Goal: Task Accomplishment & Management: Manage account settings

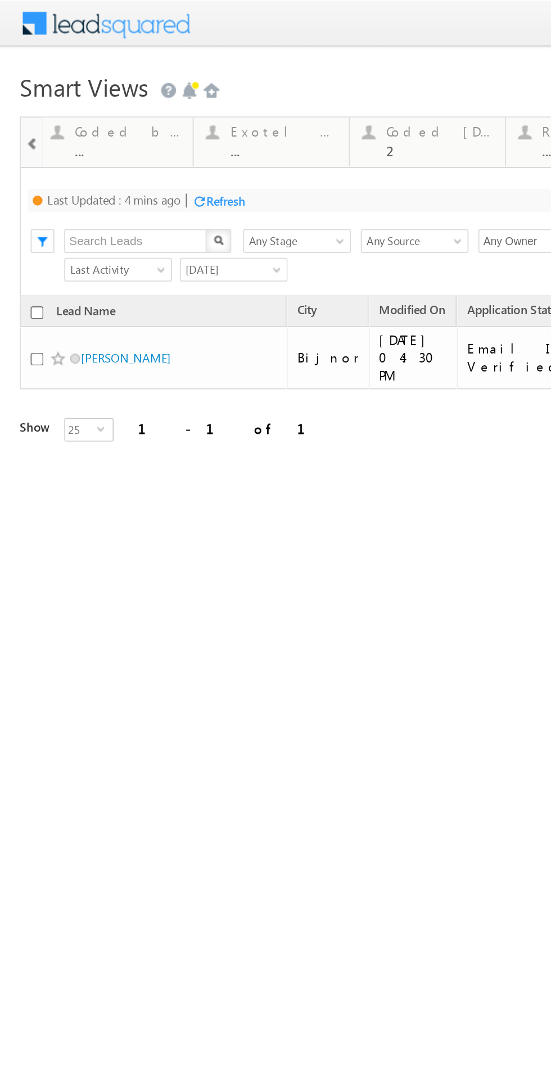
click at [130, 117] on div "Refresh" at bounding box center [128, 114] width 22 height 8
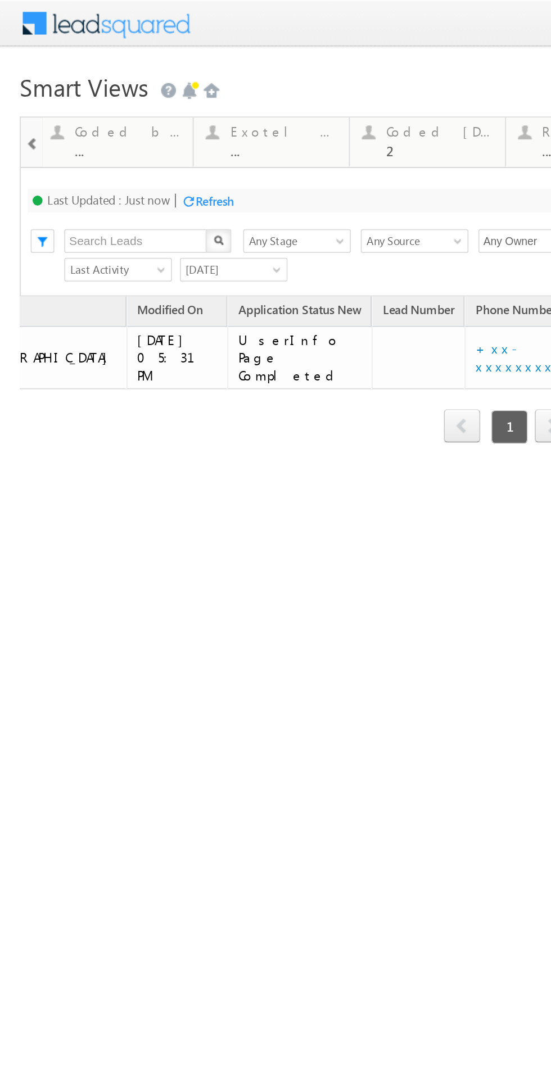
scroll to position [0, 194]
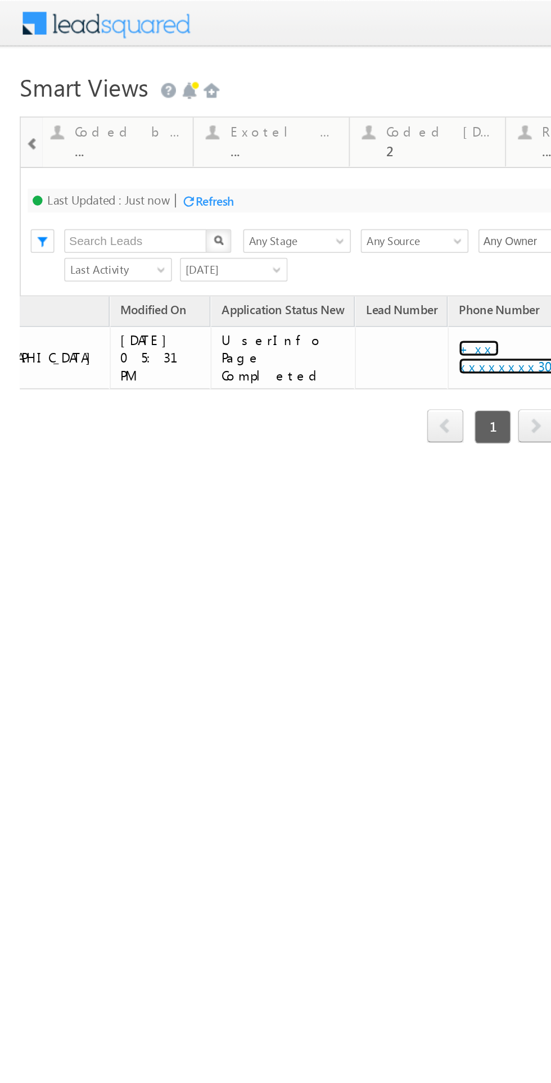
click at [261, 196] on link "+xx-xxxxxxxx30" at bounding box center [291, 203] width 61 height 20
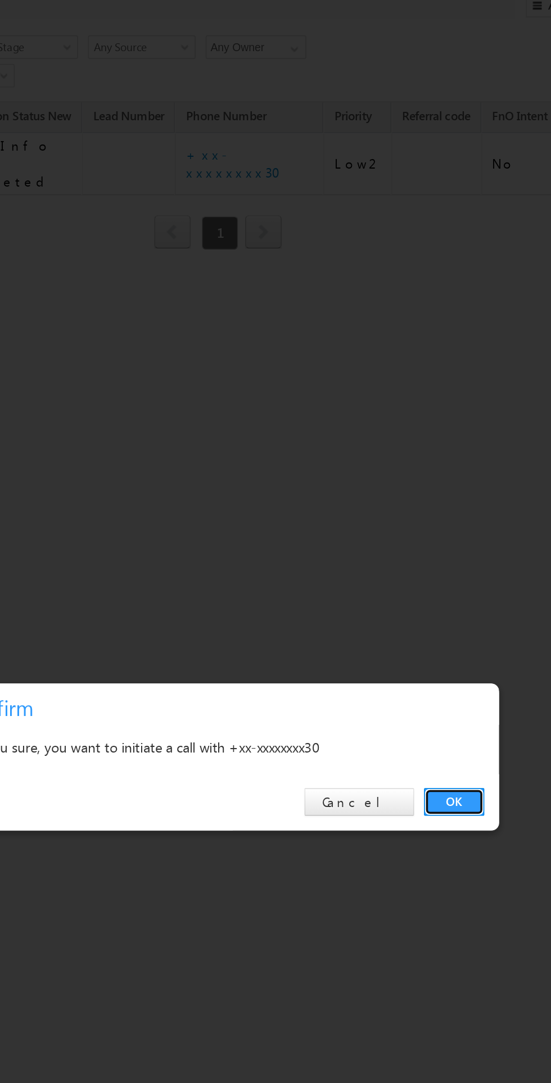
click at [140, 372] on link "OK" at bounding box center [141, 373] width 34 height 16
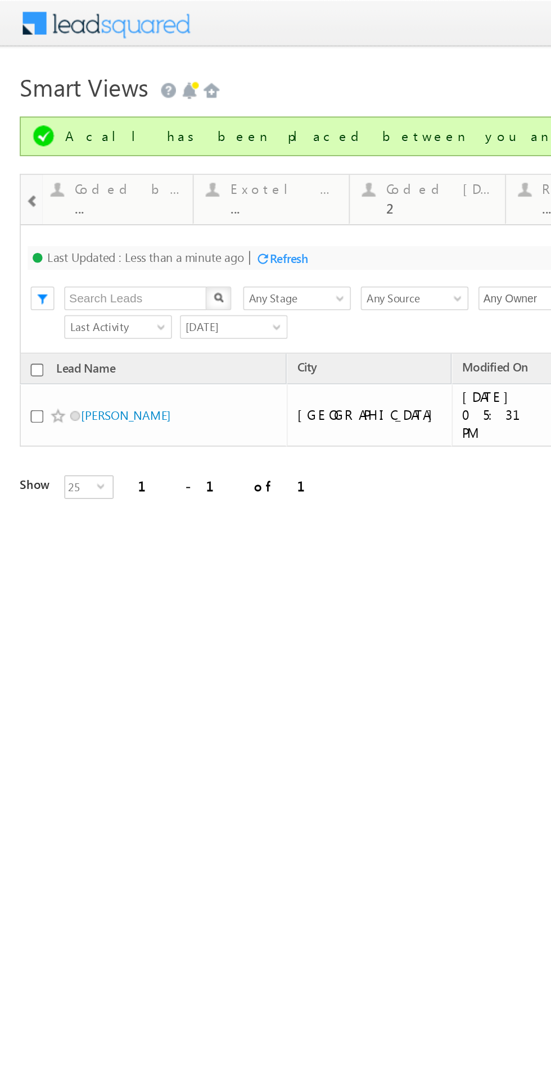
scroll to position [0, 0]
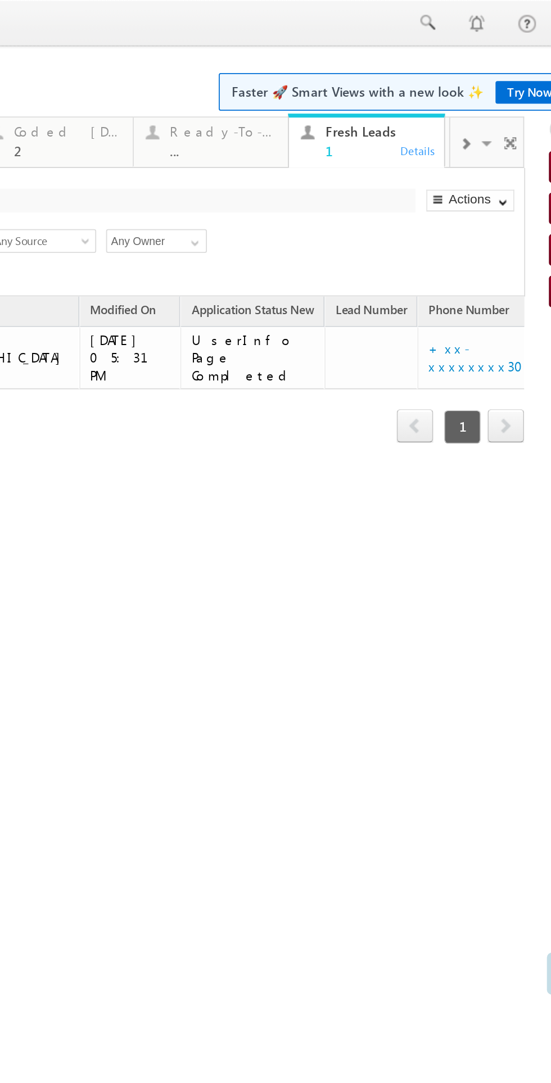
click at [96, 87] on div at bounding box center [104, 81] width 16 height 25
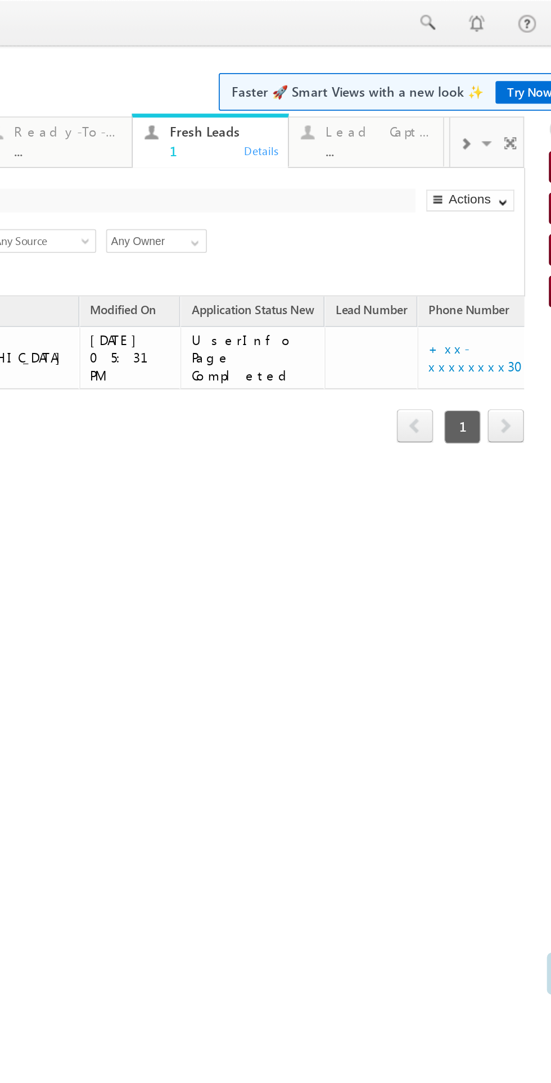
click at [53, 83] on div "..." at bounding box center [55, 85] width 61 height 8
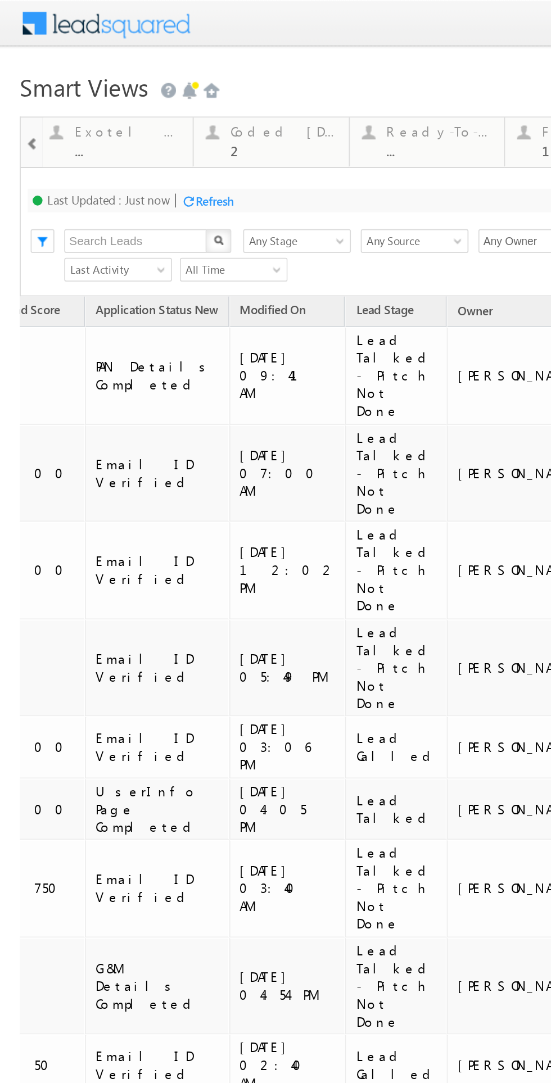
scroll to position [0, 191]
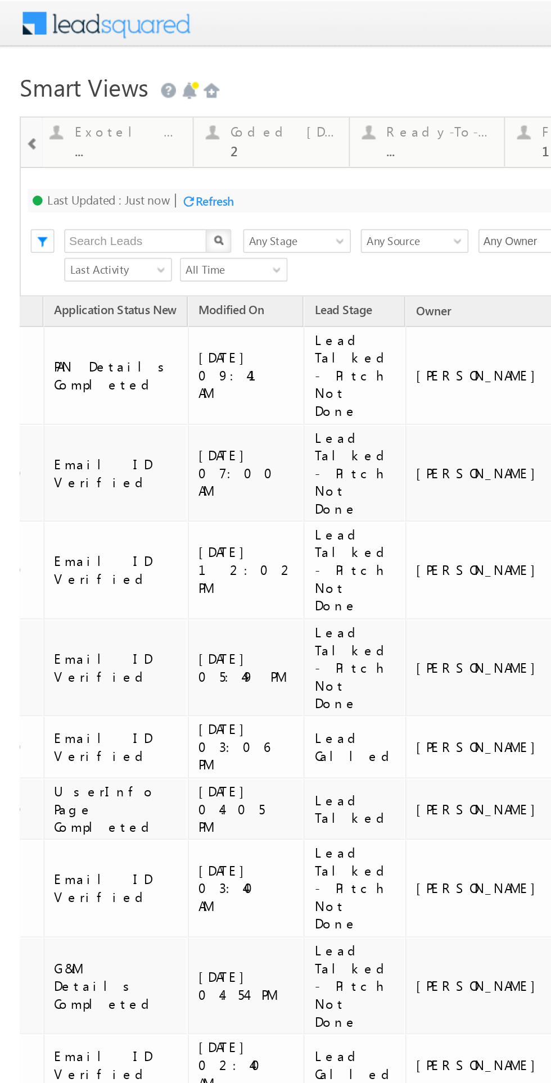
click at [321, 204] on link "+xx-xxxxxxxx84" at bounding box center [347, 213] width 53 height 20
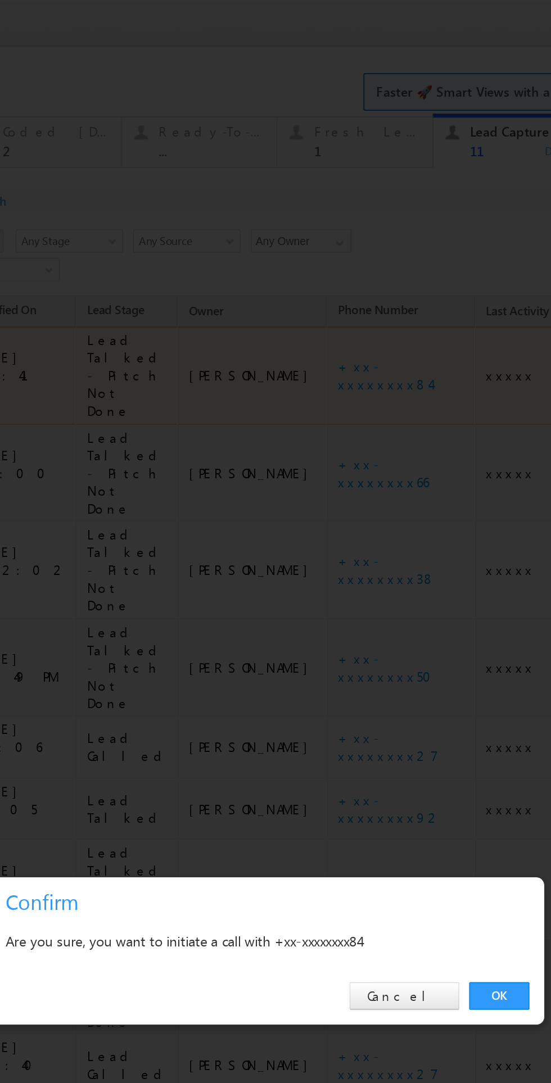
click at [186, 566] on link "OK" at bounding box center [186, 566] width 34 height 16
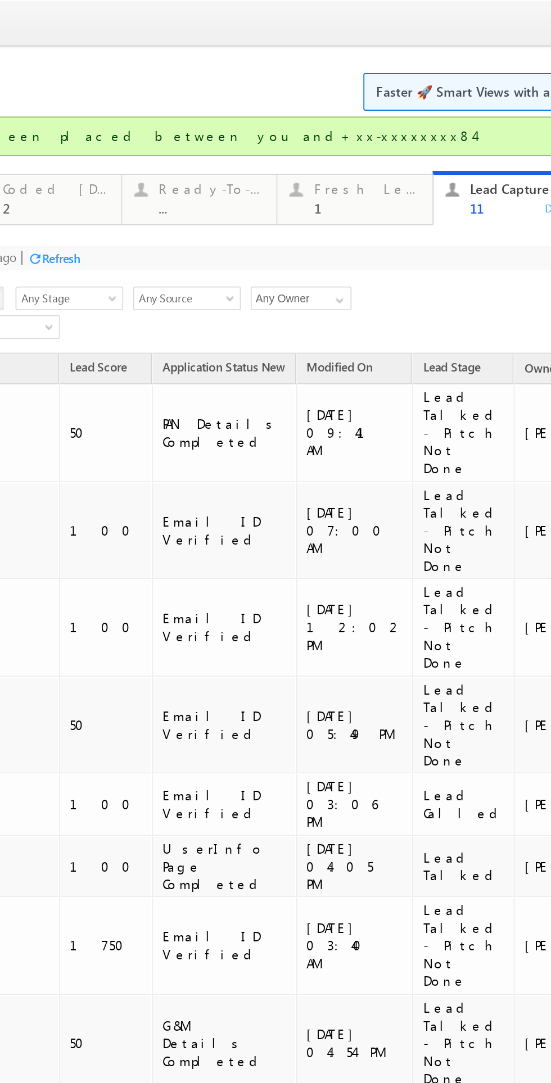
scroll to position [0, 0]
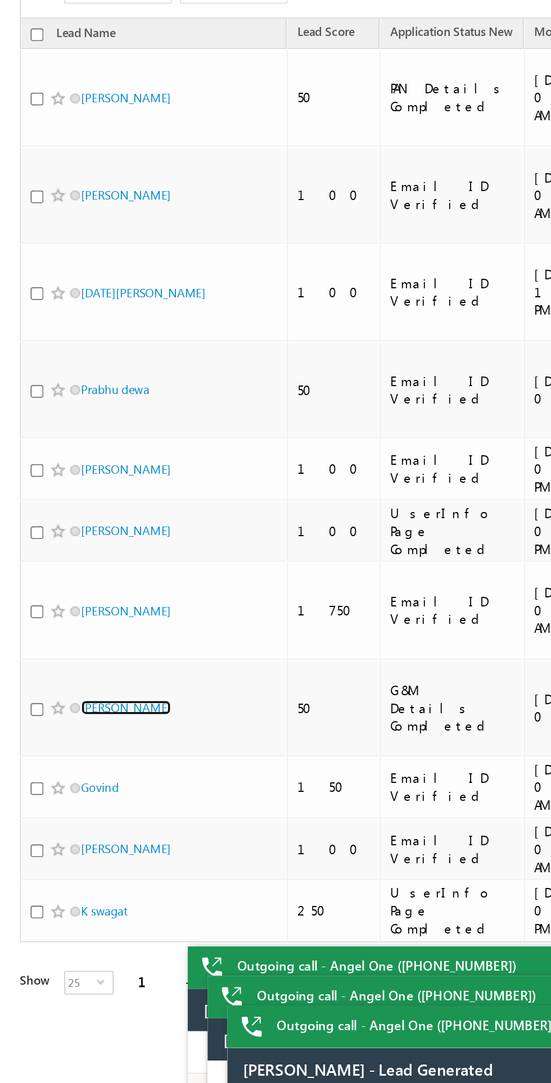
click at [61, 254] on link "[PERSON_NAME]" at bounding box center [71, 258] width 51 height 8
